Goal: Task Accomplishment & Management: Use online tool/utility

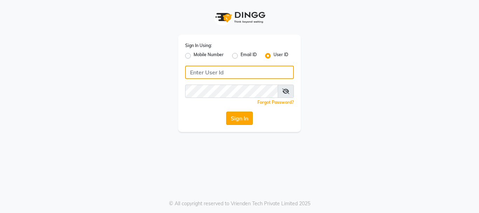
type input "makeoverkorner"
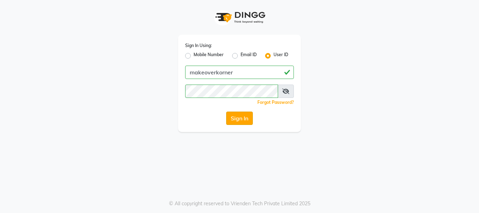
click at [245, 116] on button "Sign In" at bounding box center [239, 117] width 27 height 13
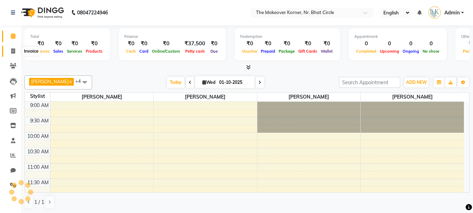
drag, startPoint x: 10, startPoint y: 51, endPoint x: 16, endPoint y: 50, distance: 6.0
click at [10, 52] on span at bounding box center [13, 51] width 12 height 8
click at [11, 51] on icon at bounding box center [13, 50] width 4 height 5
select select "service"
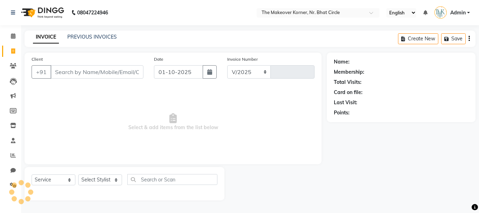
select select "5477"
type input "0572"
type input "9099219851"
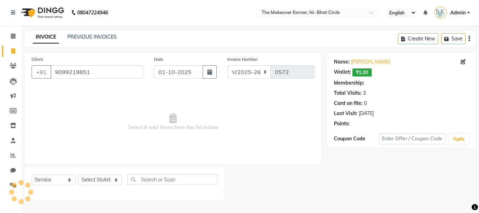
select select "1: Object"
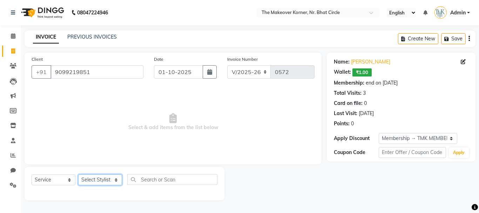
click at [94, 179] on select "Select Stylist Admin [PERSON_NAME] [PERSON_NAME] [PERSON_NAME] [PERSON_NAME]" at bounding box center [100, 179] width 44 height 11
select select "53830"
click at [78, 174] on select "Select Stylist Admin [PERSON_NAME] [PERSON_NAME] [PERSON_NAME] [PERSON_NAME]" at bounding box center [100, 179] width 44 height 11
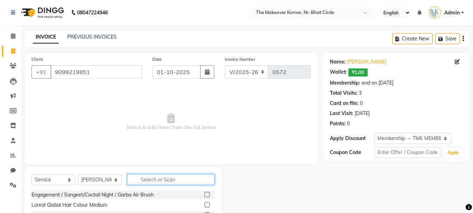
click at [150, 182] on input "text" at bounding box center [171, 179] width 88 height 11
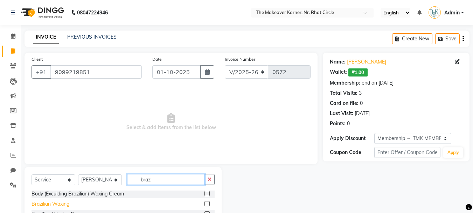
type input "braz"
click at [50, 204] on div "Brazilian Waxing" at bounding box center [51, 203] width 38 height 7
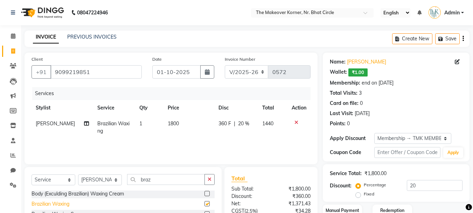
checkbox input "false"
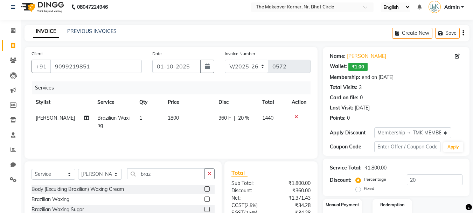
scroll to position [0, 0]
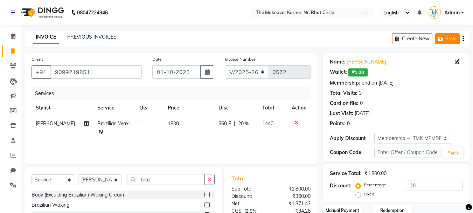
click at [457, 36] on button "Save" at bounding box center [448, 38] width 25 height 11
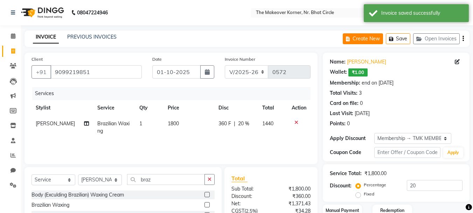
click at [368, 36] on button "Create New" at bounding box center [363, 38] width 40 height 11
select select "service"
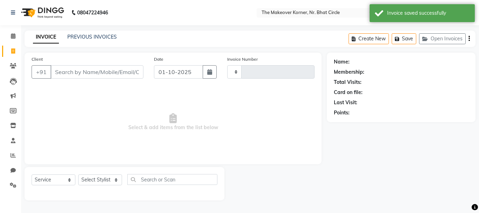
type input "0572"
select select "5477"
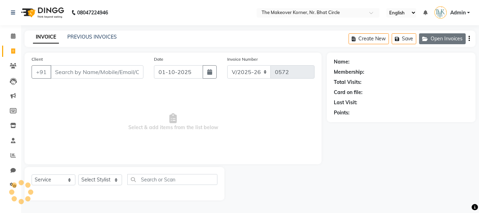
click at [438, 42] on button "Open Invoices" at bounding box center [442, 38] width 47 height 11
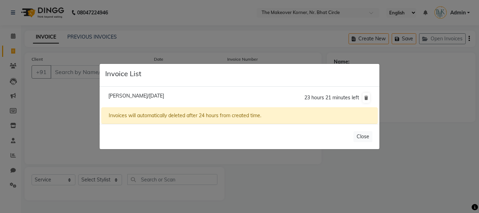
click at [115, 95] on span "[PERSON_NAME]/[DATE]" at bounding box center [136, 96] width 56 height 6
type input "9099219851"
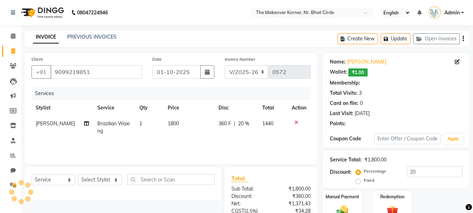
type input "0"
select select "1: Object"
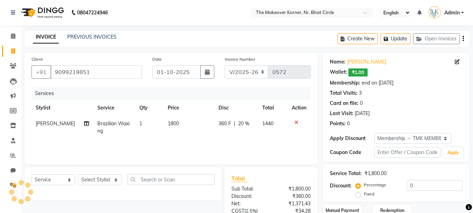
type input "20"
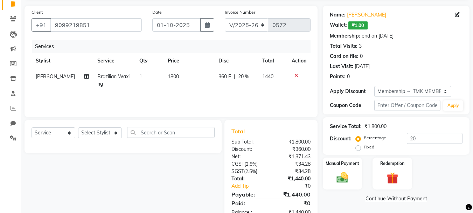
scroll to position [68, 0]
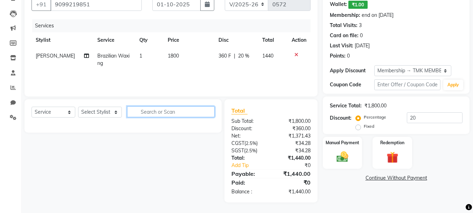
click at [172, 114] on input "text" at bounding box center [171, 111] width 88 height 11
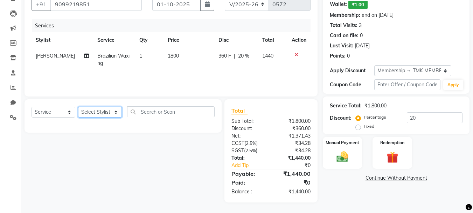
click at [106, 112] on select "Select Stylist Admin [PERSON_NAME] [PERSON_NAME] [PERSON_NAME] [PERSON_NAME]" at bounding box center [100, 112] width 44 height 11
select select "53830"
click at [78, 107] on select "Select Stylist Admin [PERSON_NAME] [PERSON_NAME] [PERSON_NAME] [PERSON_NAME]" at bounding box center [100, 112] width 44 height 11
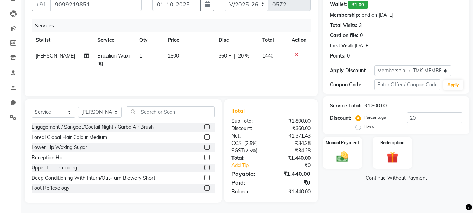
click at [165, 101] on div "Select Service Product Membership Package Voucher Prepaid Gift Card Select Styl…" at bounding box center [123, 150] width 197 height 103
click at [163, 113] on input "text" at bounding box center [171, 111] width 88 height 11
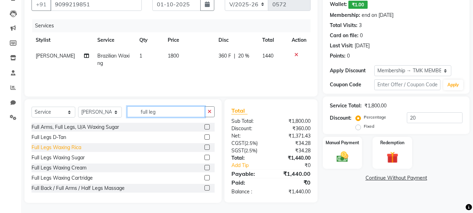
type input "full leg"
click at [81, 151] on div "Full Legs Waxing Rica" at bounding box center [57, 147] width 50 height 7
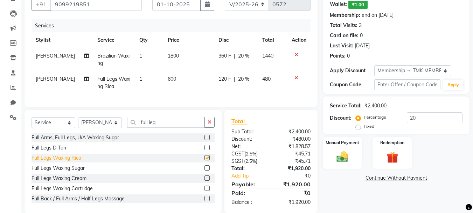
checkbox input "false"
click at [81, 151] on div "Full Legs D-Tan" at bounding box center [123, 147] width 183 height 9
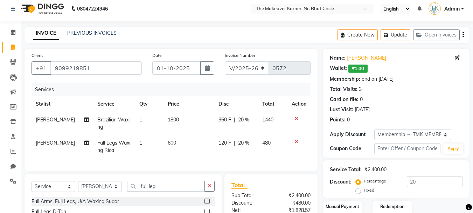
scroll to position [0, 0]
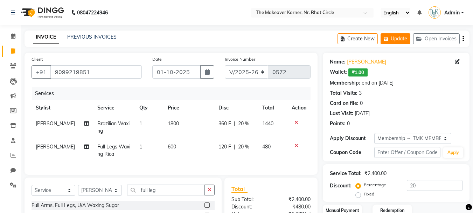
click at [399, 41] on button "Update" at bounding box center [396, 38] width 30 height 11
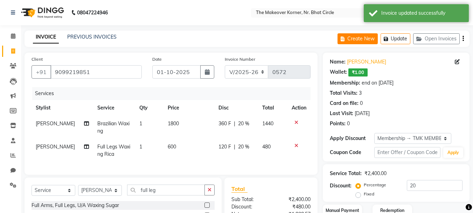
click at [369, 41] on button "Create New" at bounding box center [358, 38] width 40 height 11
select select "service"
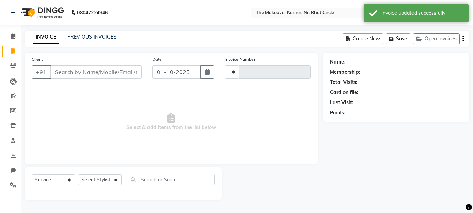
type input "0572"
select select "5477"
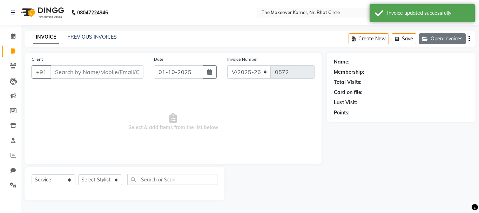
click at [442, 40] on button "Open Invoices" at bounding box center [442, 38] width 47 height 11
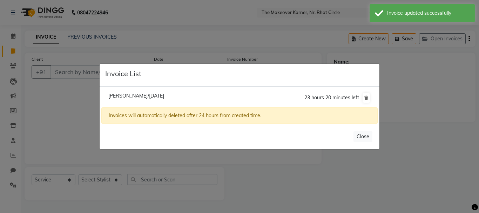
click at [149, 98] on span "[PERSON_NAME]/[DATE]" at bounding box center [136, 96] width 56 height 6
type input "9099219851"
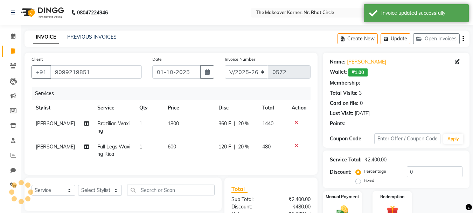
type input "20"
select select "1: Object"
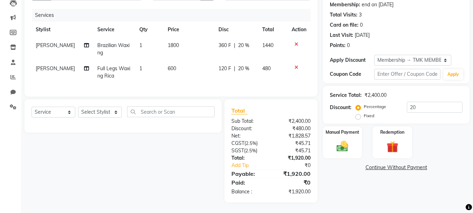
scroll to position [83, 0]
click at [361, 135] on div "Manual Payment" at bounding box center [342, 141] width 41 height 33
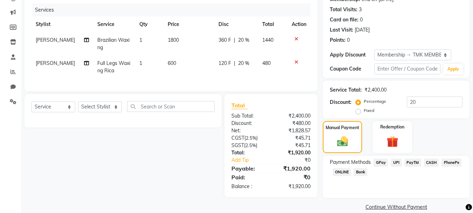
click at [432, 161] on span "CASH" at bounding box center [431, 162] width 15 height 8
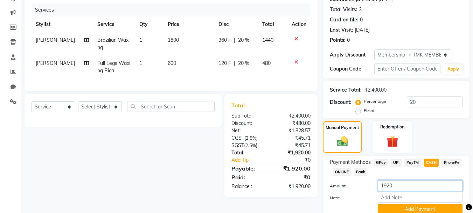
click at [395, 186] on input "1920" at bounding box center [420, 185] width 85 height 11
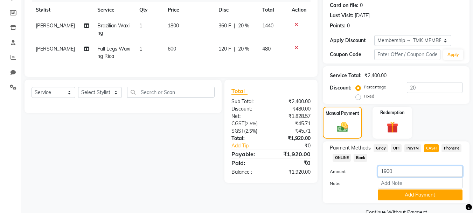
scroll to position [113, 0]
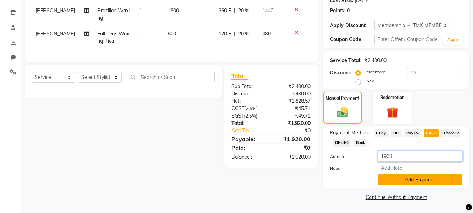
type input "1900"
click at [403, 180] on button "Add Payment" at bounding box center [420, 179] width 85 height 11
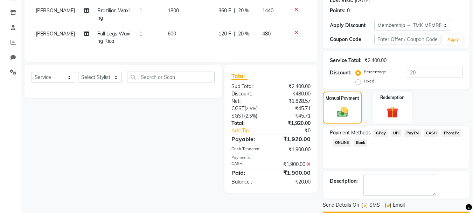
click at [383, 133] on span "GPay" at bounding box center [381, 133] width 14 height 8
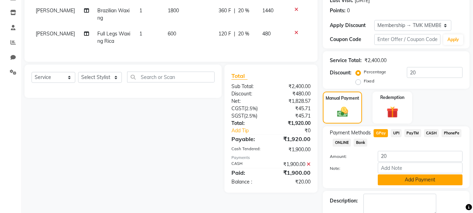
click at [404, 181] on button "Add Payment" at bounding box center [420, 179] width 85 height 11
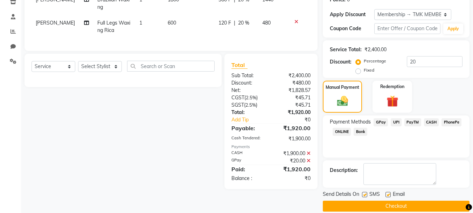
scroll to position [133, 0]
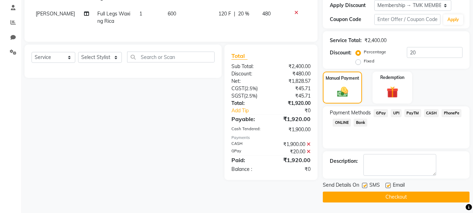
click at [373, 192] on button "Checkout" at bounding box center [396, 196] width 147 height 11
